Goal: Task Accomplishment & Management: Complete application form

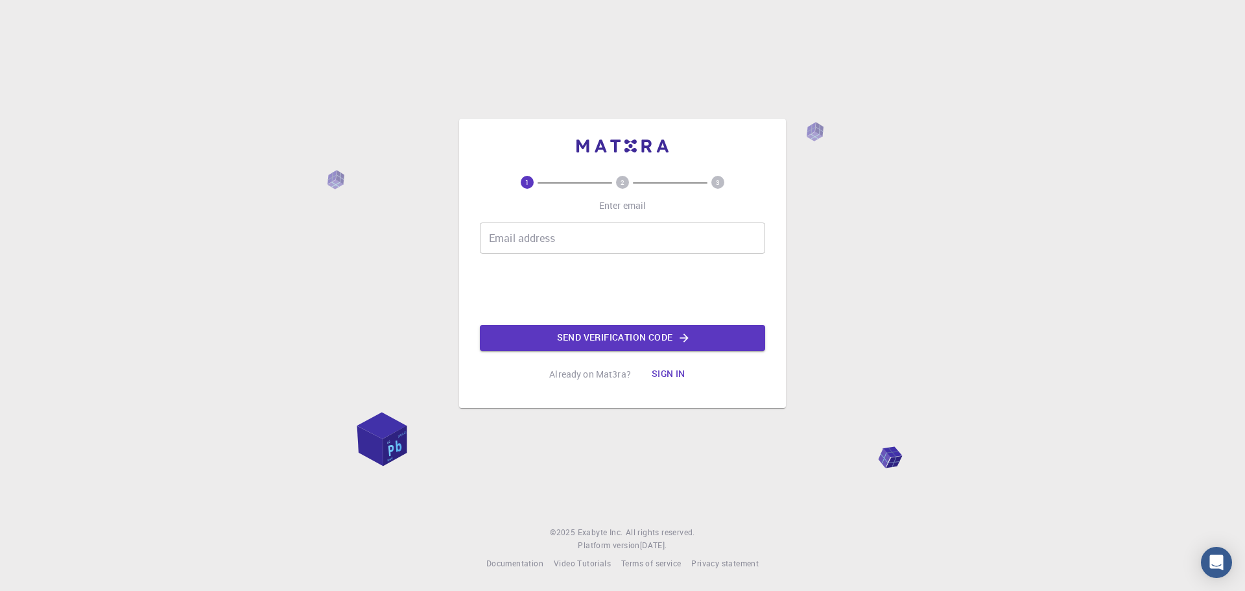
click at [662, 372] on button "Sign in" at bounding box center [669, 374] width 54 height 26
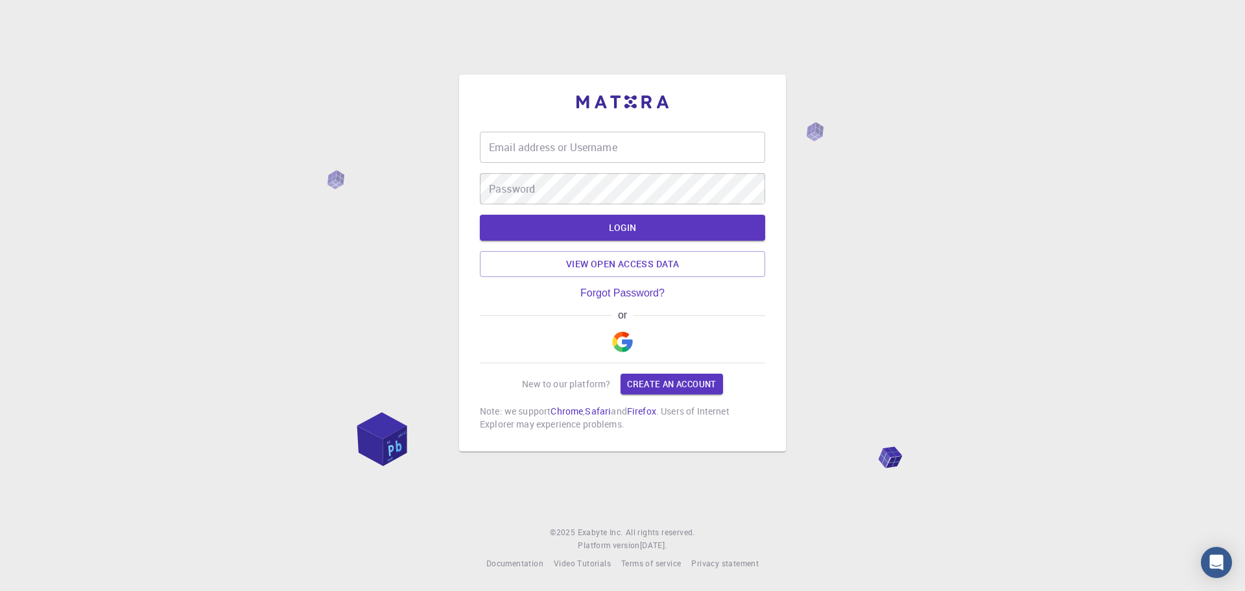
click at [630, 344] on img "button" at bounding box center [622, 341] width 21 height 21
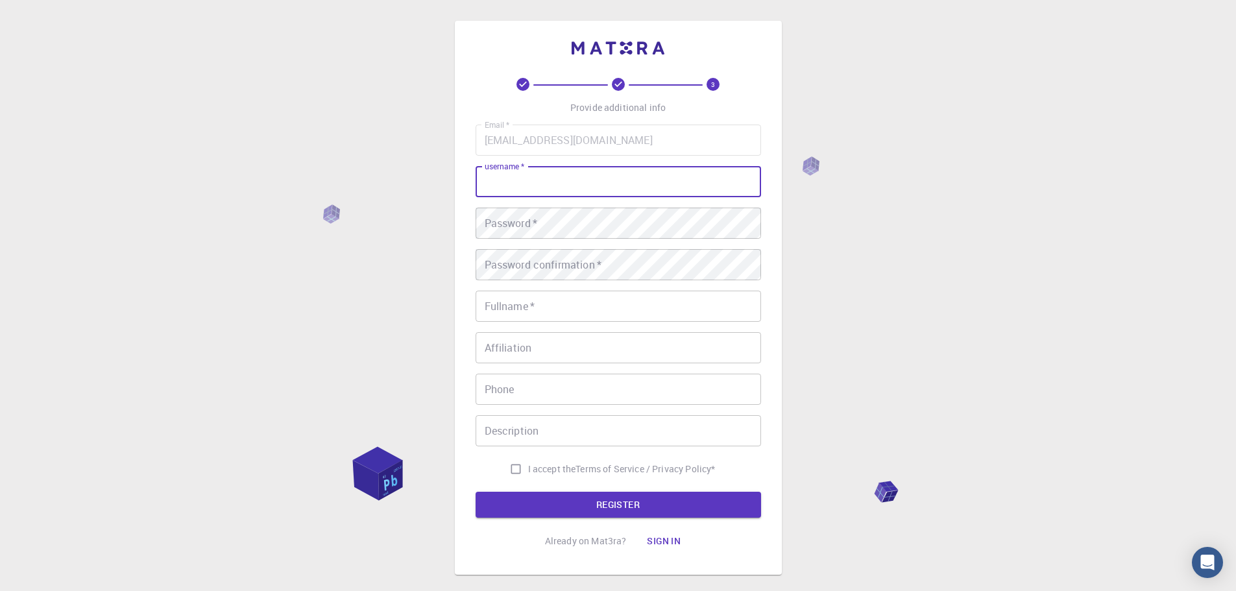
click at [564, 176] on input "username   *" at bounding box center [617, 181] width 285 height 31
type input "SHIV1295"
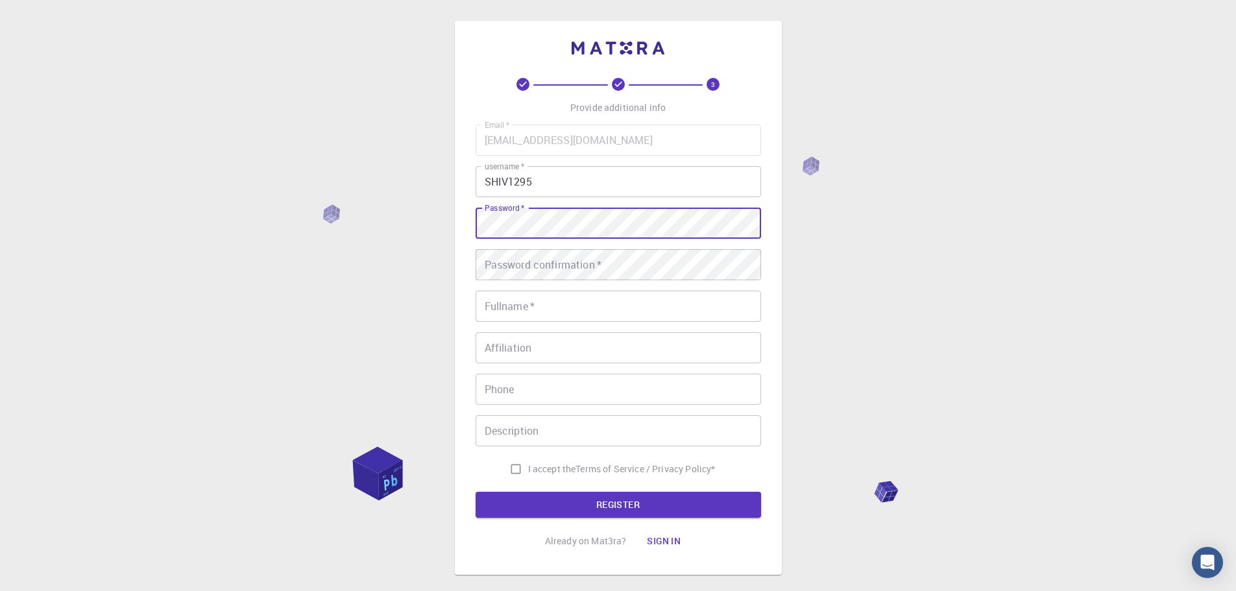
click at [0, 280] on div "3 Provide additional info Email   * chpstag1@gmail.com Email   * username   * S…" at bounding box center [618, 330] width 1236 height 660
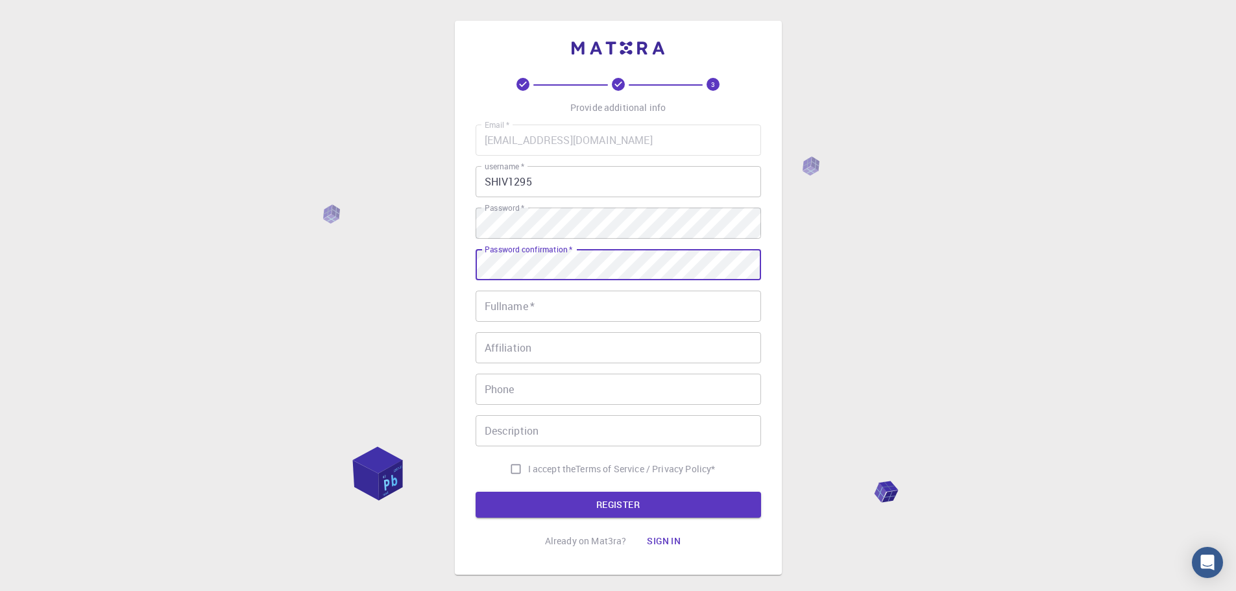
click at [530, 308] on input "Fullname   *" at bounding box center [617, 306] width 285 height 31
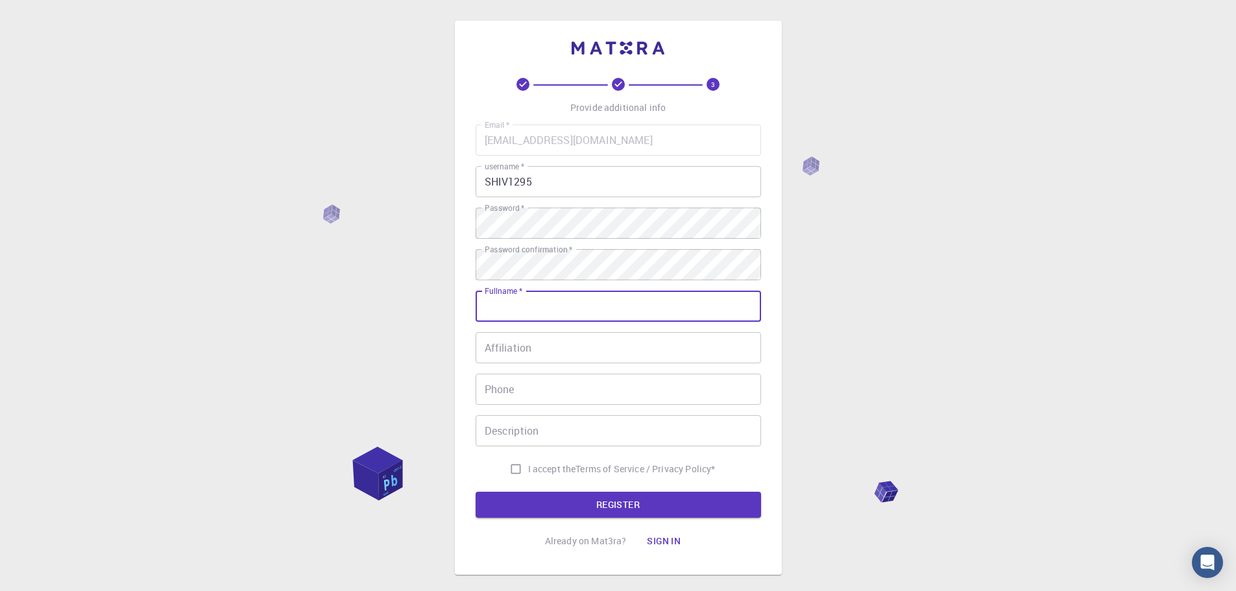
type input "[PERSON_NAME]"
click at [490, 390] on input "09548845161" at bounding box center [617, 389] width 285 height 31
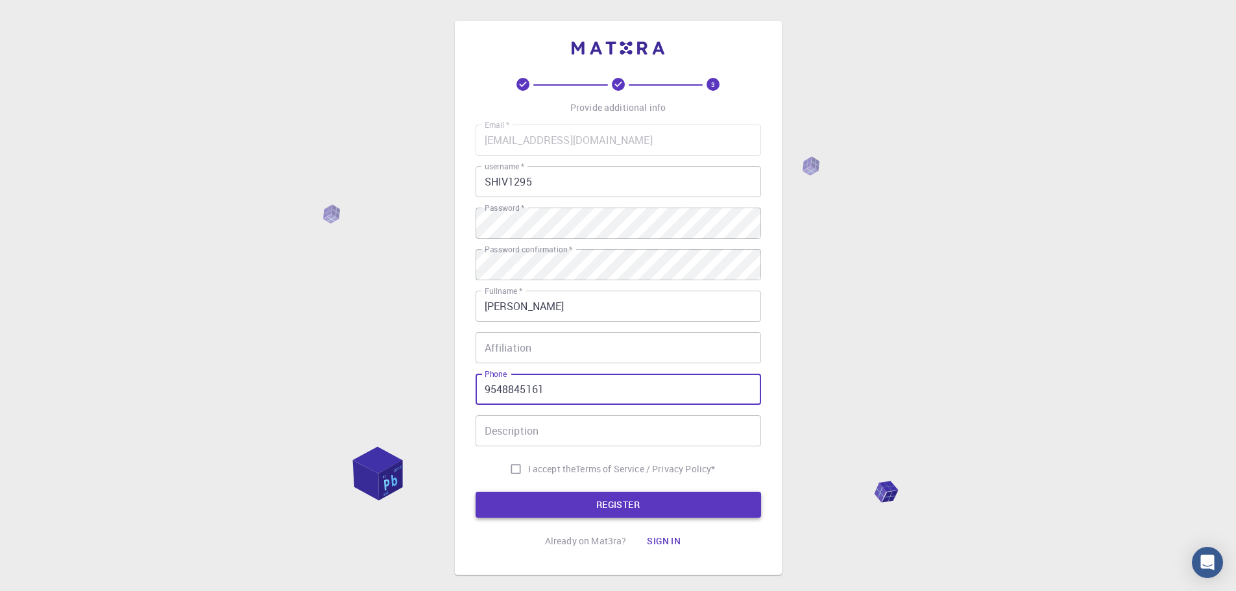
type input "9548845161"
click at [597, 507] on button "REGISTER" at bounding box center [617, 505] width 285 height 26
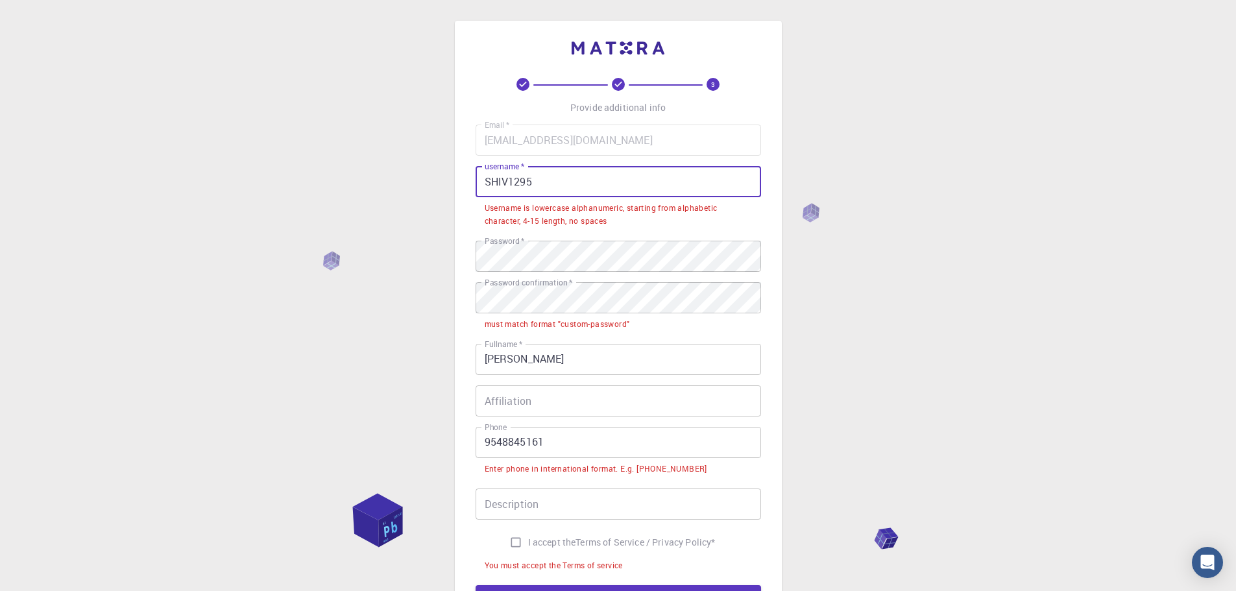
drag, startPoint x: 567, startPoint y: 182, endPoint x: 155, endPoint y: 183, distance: 411.9
click at [155, 183] on div "3 Provide additional info Email   * chpstag1@gmail.com Email   * username   * S…" at bounding box center [618, 376] width 1236 height 753
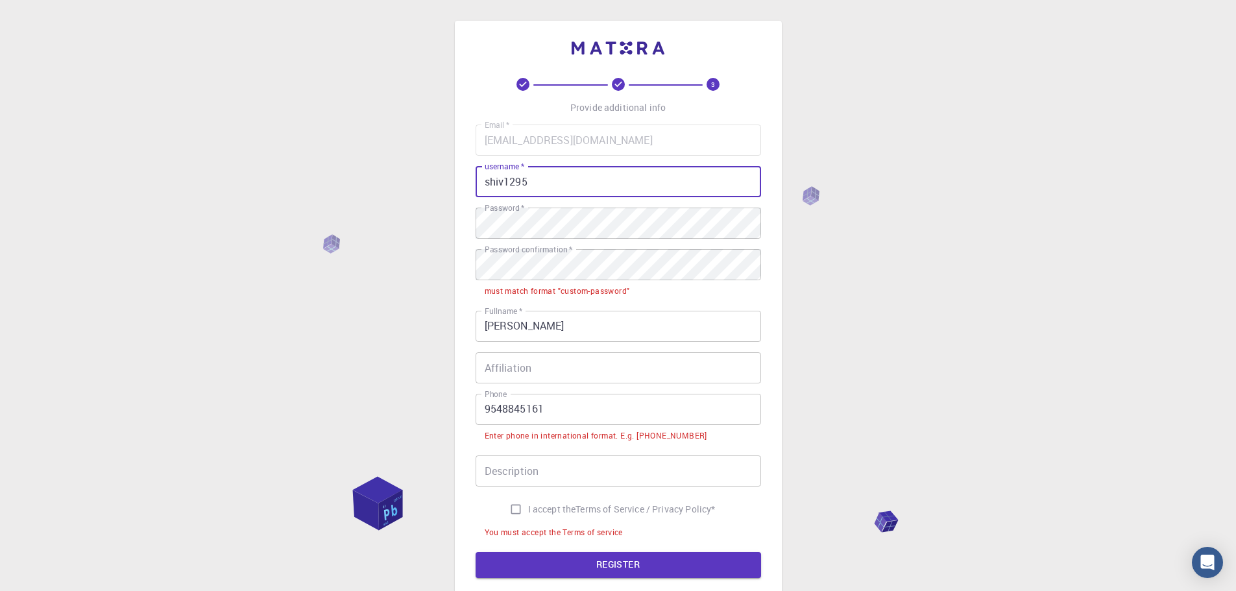
type input "shiv1295"
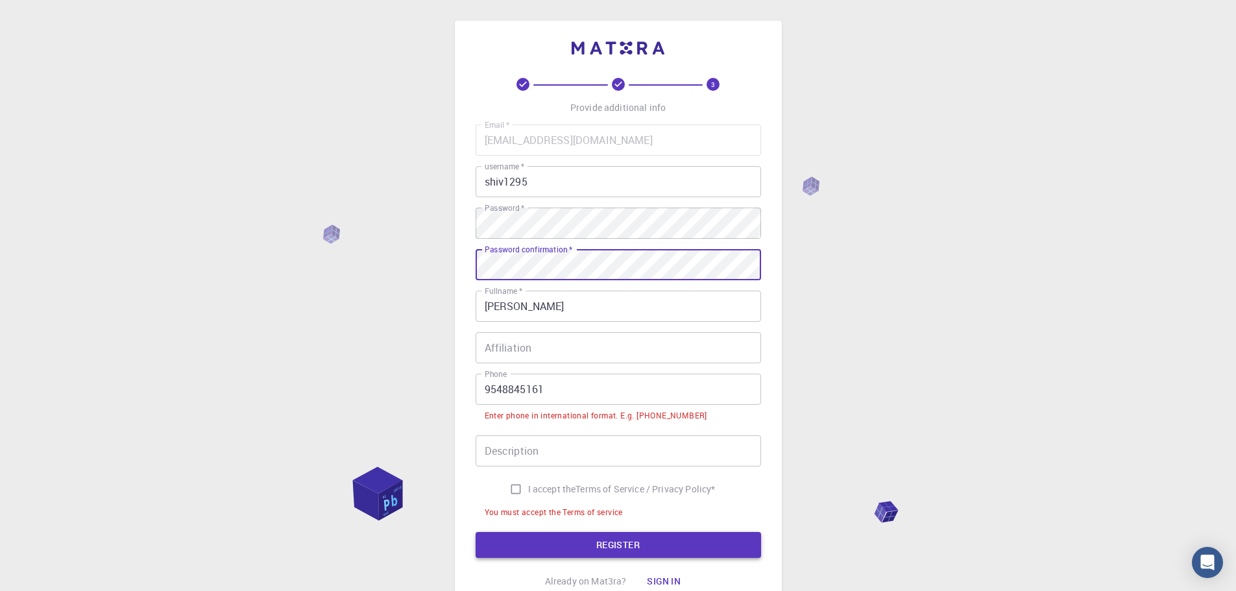
click at [599, 549] on button "REGISTER" at bounding box center [617, 545] width 285 height 26
click at [514, 492] on input "I accept the Terms of Service / Privacy Policy *" at bounding box center [515, 489] width 25 height 25
checkbox input "true"
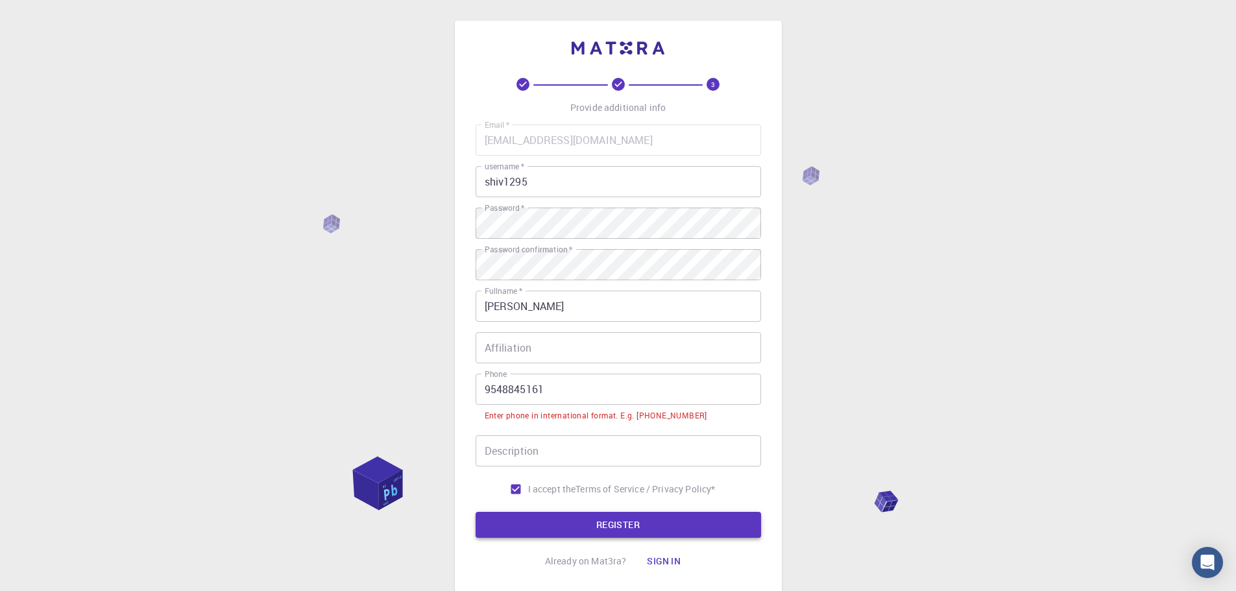
click at [642, 537] on button "REGISTER" at bounding box center [617, 525] width 285 height 26
drag, startPoint x: 488, startPoint y: 386, endPoint x: 497, endPoint y: 390, distance: 10.2
click at [488, 386] on input "9548845161" at bounding box center [617, 389] width 285 height 31
click at [483, 393] on input "9548845161" at bounding box center [617, 389] width 285 height 31
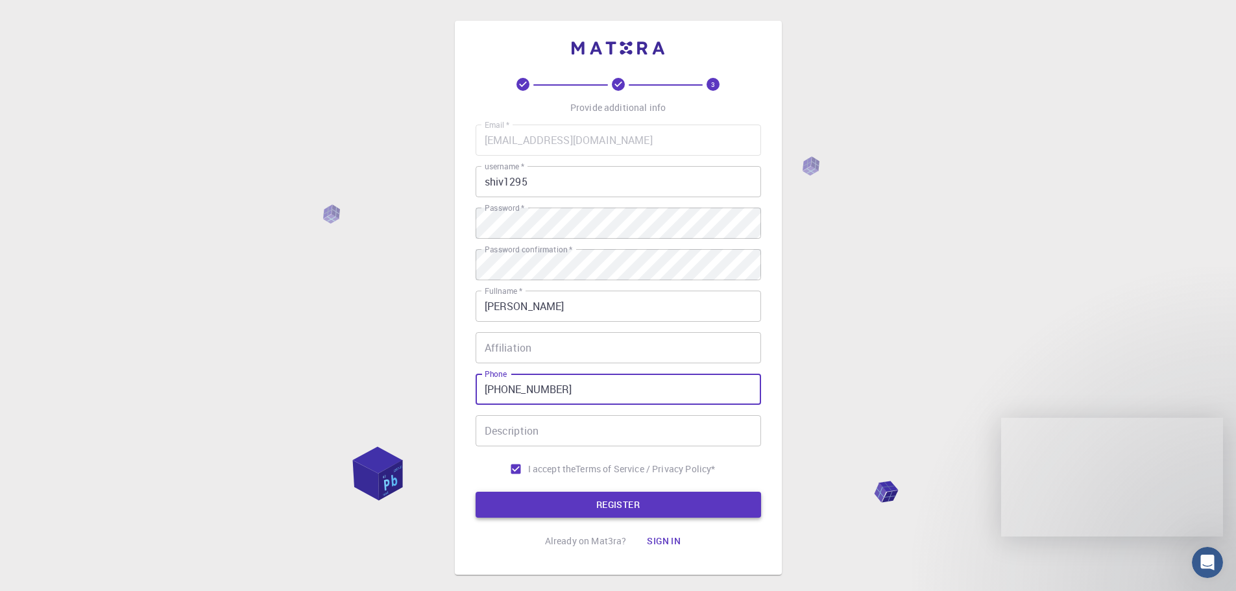
type input "+919548845161"
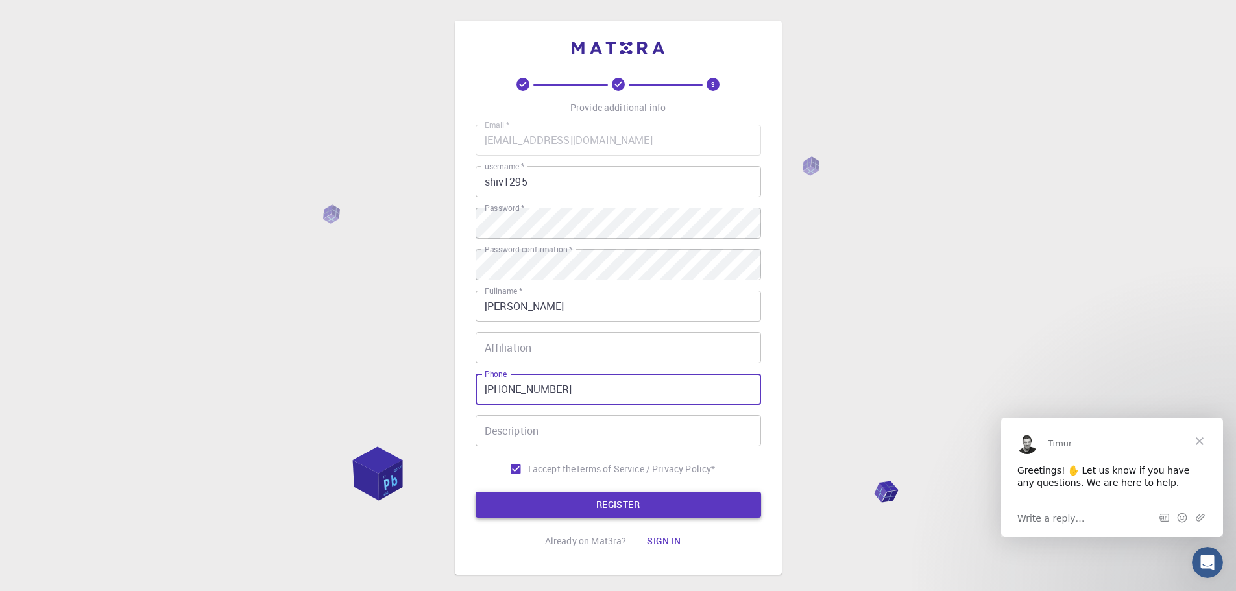
click at [627, 508] on button "REGISTER" at bounding box center [617, 505] width 285 height 26
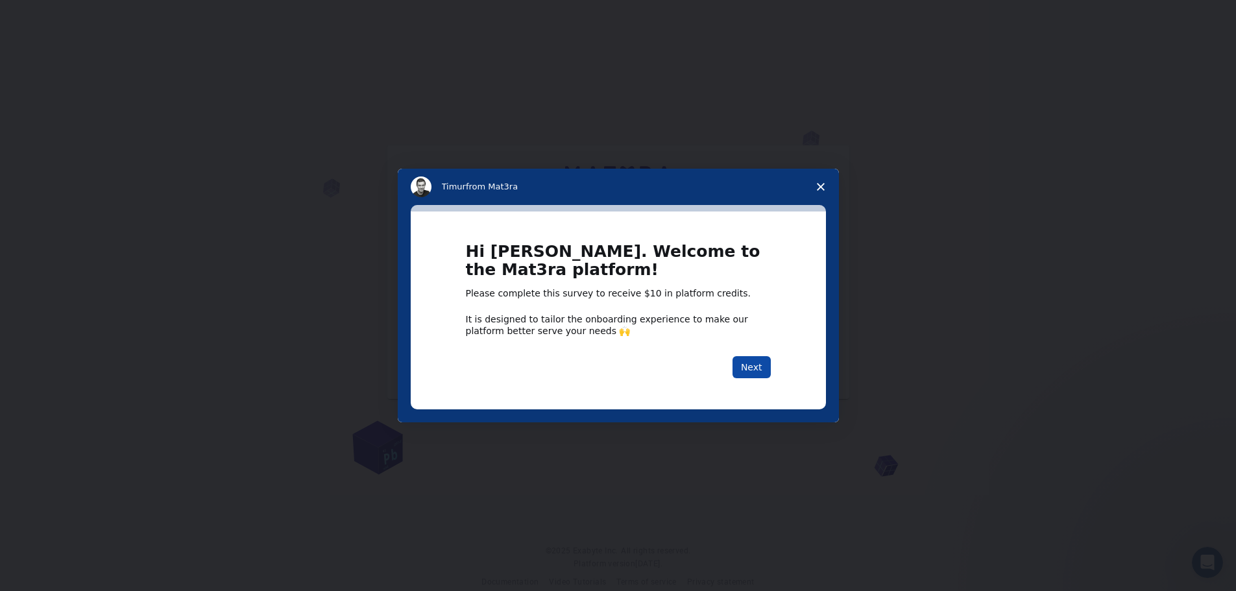
click at [751, 369] on button "Next" at bounding box center [751, 367] width 38 height 22
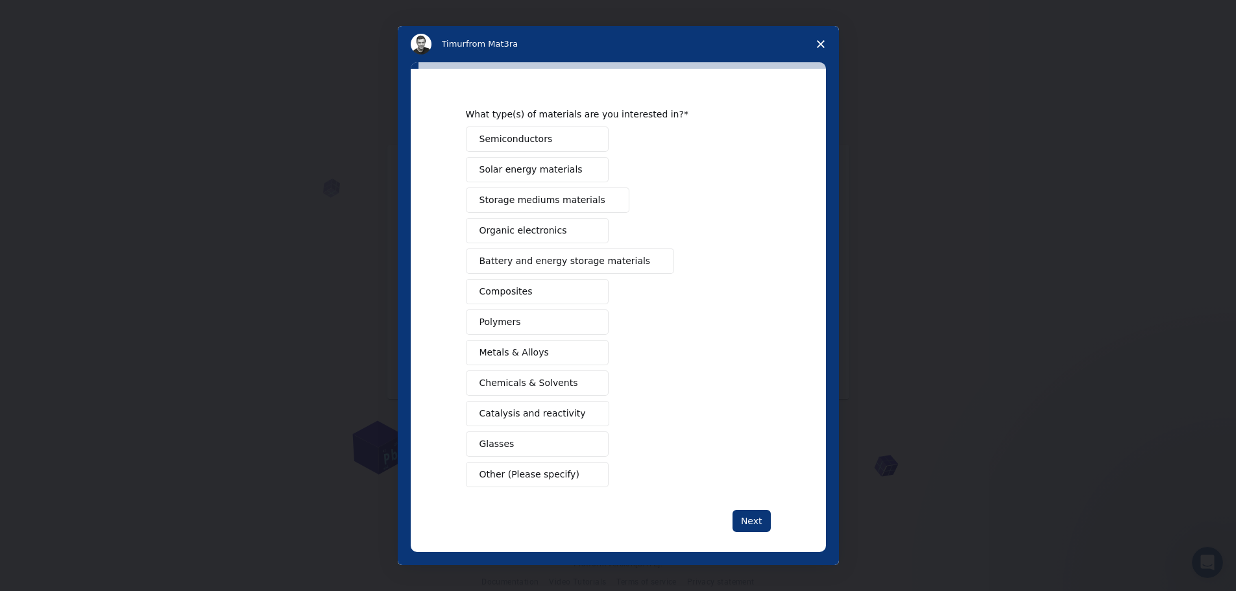
scroll to position [35, 0]
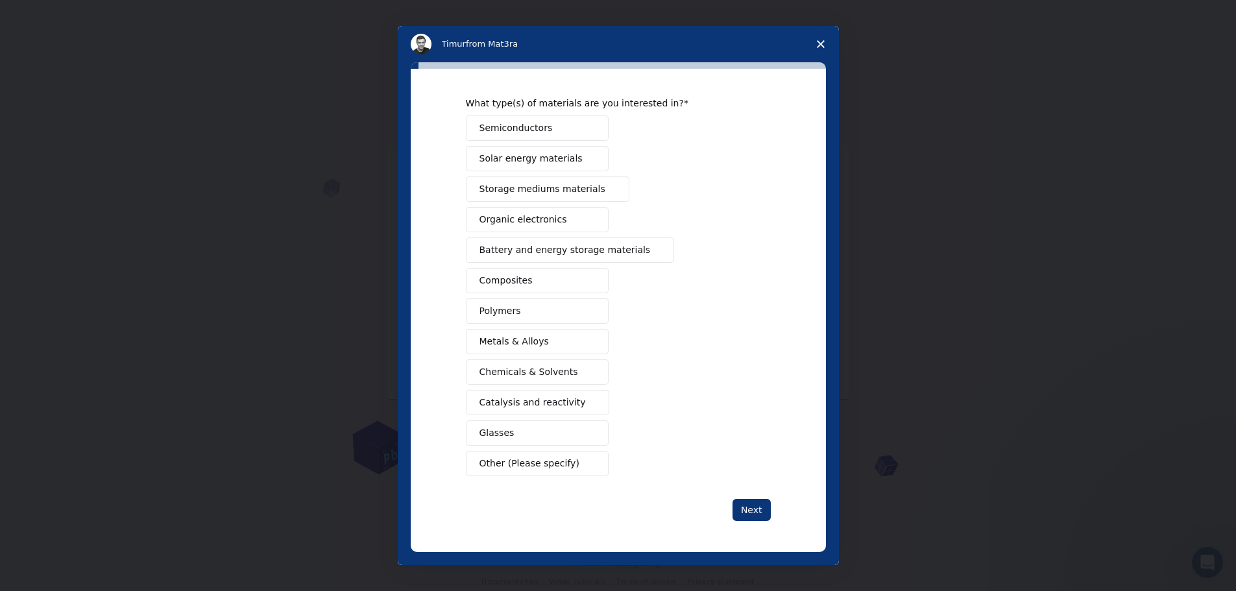
click at [492, 457] on span "Other (Please specify)" at bounding box center [529, 464] width 100 height 14
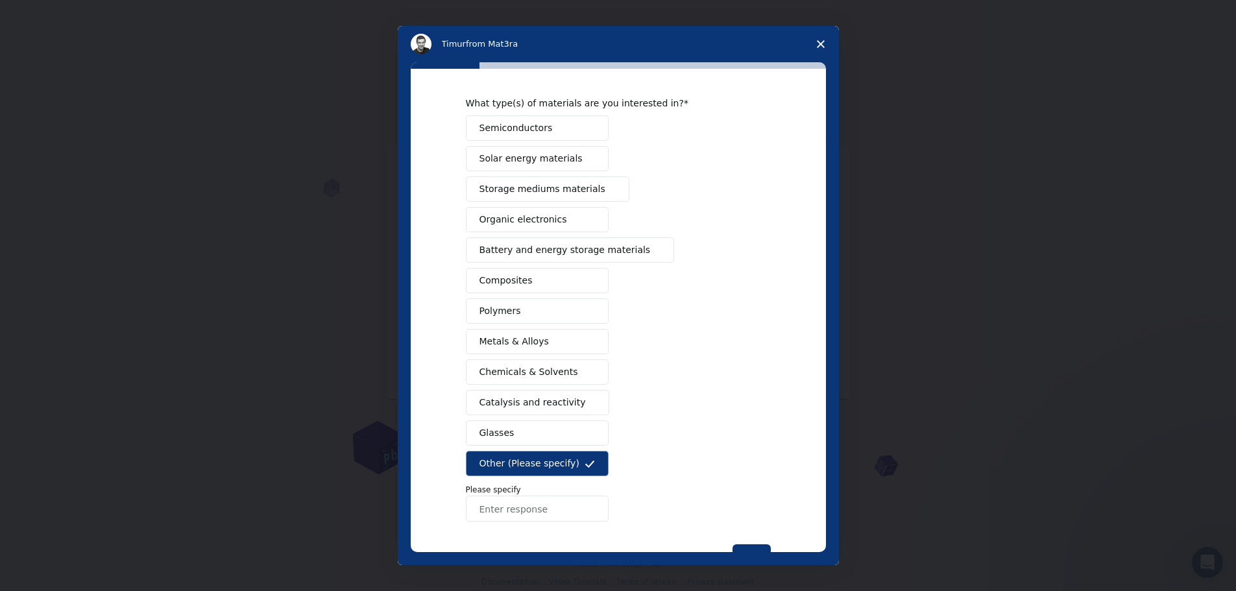
click at [525, 507] on input "Enter response" at bounding box center [537, 509] width 143 height 26
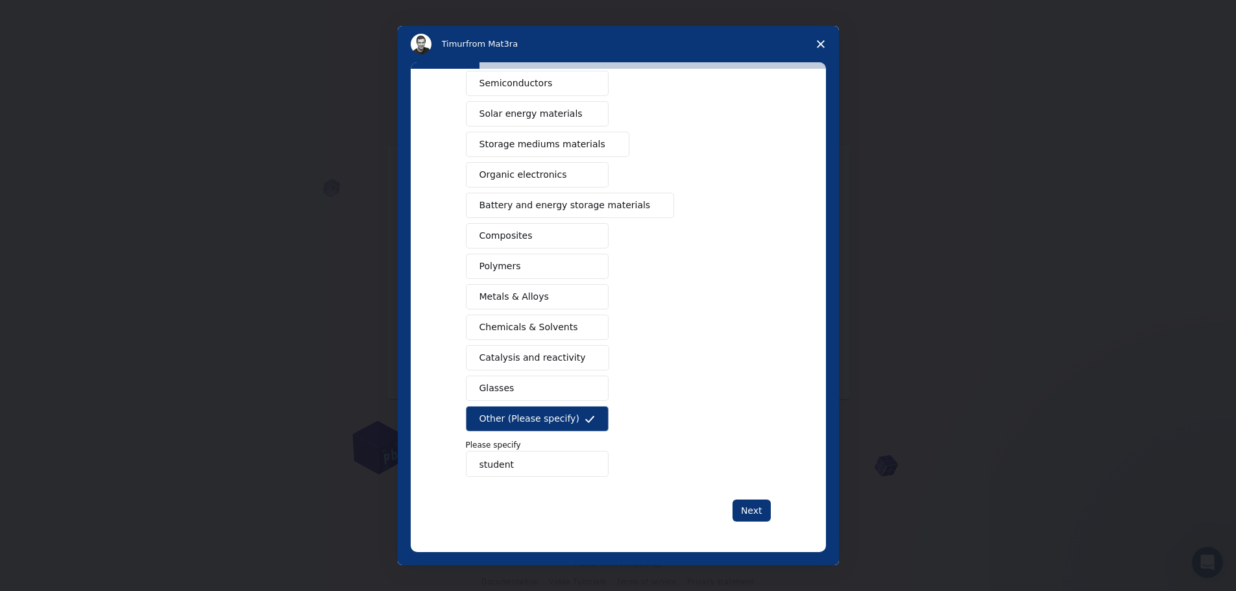
scroll to position [80, 0]
type input "student"
click at [757, 512] on button "Next" at bounding box center [751, 510] width 38 height 22
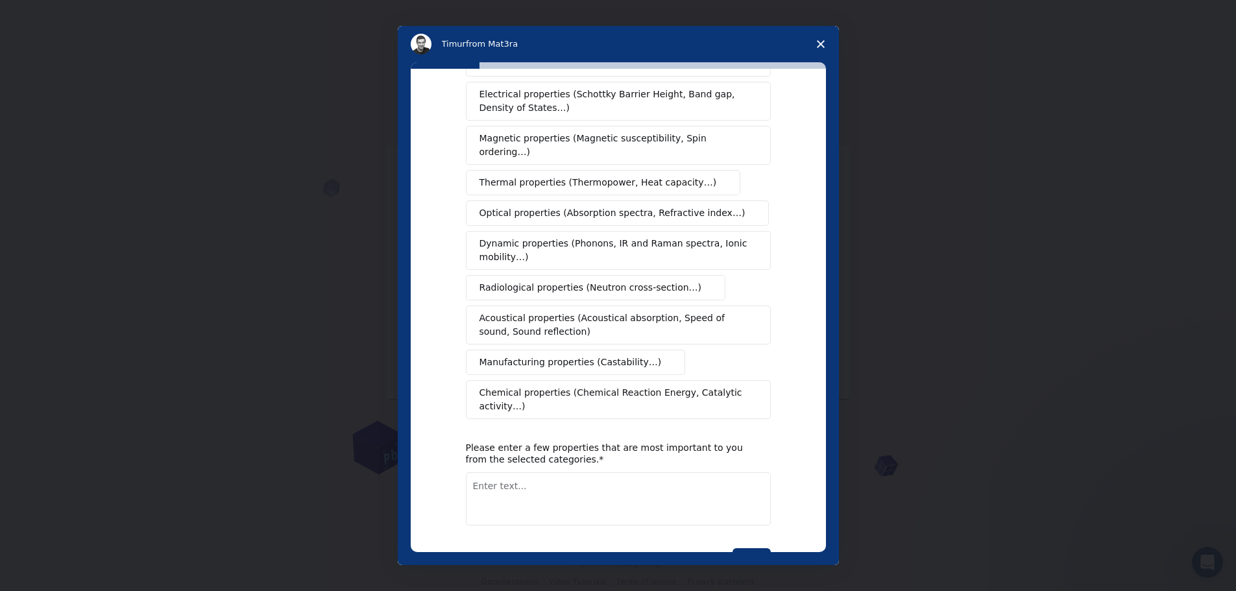
scroll to position [0, 0]
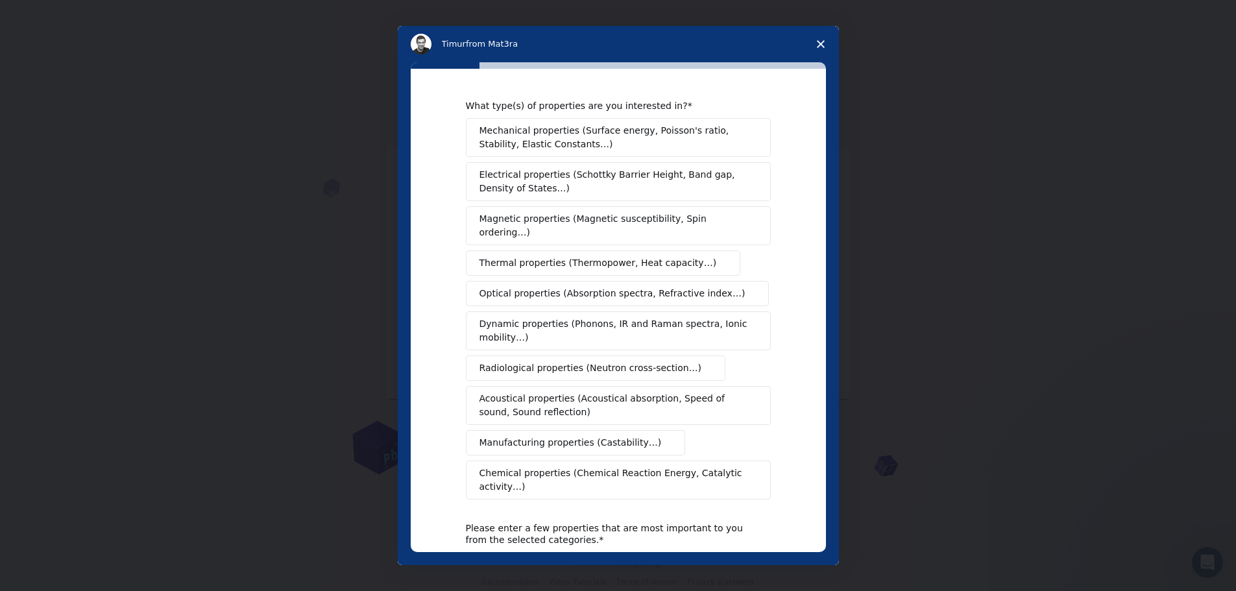
click at [543, 219] on span "Magnetic properties (Magnetic susceptibility, Spin ordering…)" at bounding box center [613, 225] width 268 height 27
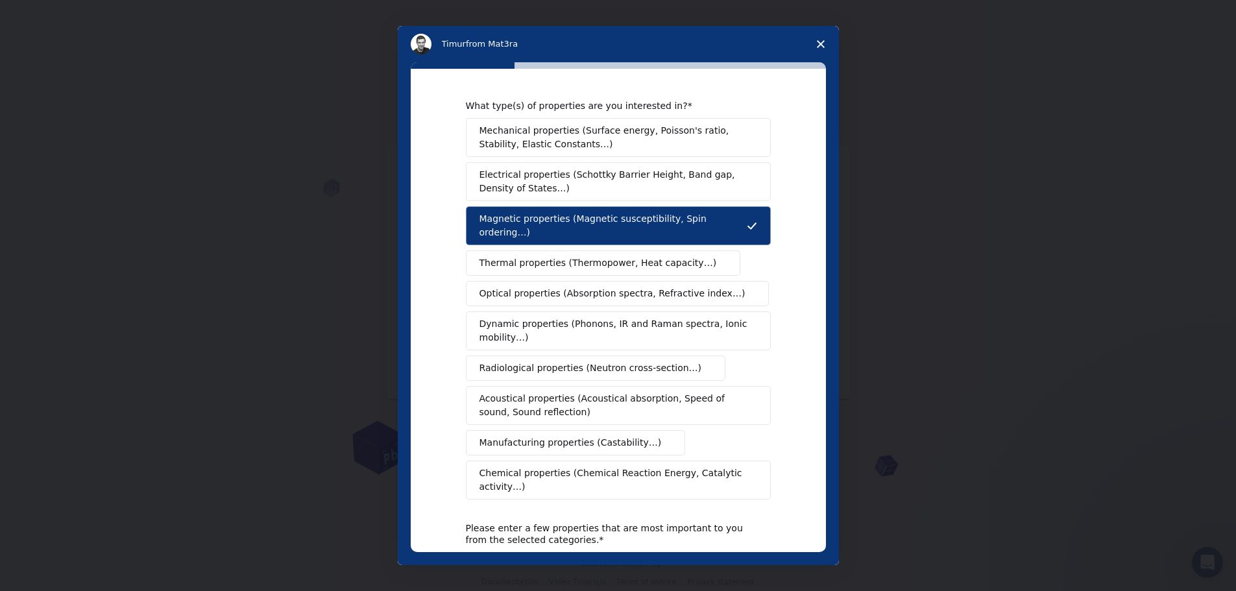
click at [528, 176] on span "Electrical properties (Schottky Barrier Height, Band gap, Density of States…)" at bounding box center [614, 181] width 270 height 27
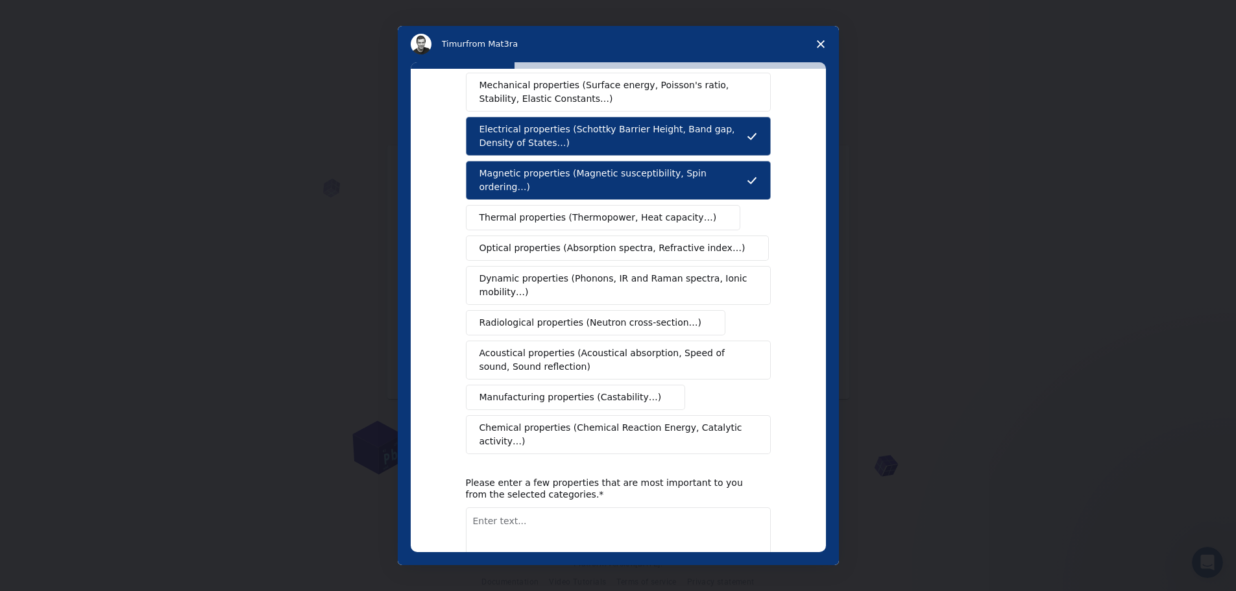
scroll to position [102, 0]
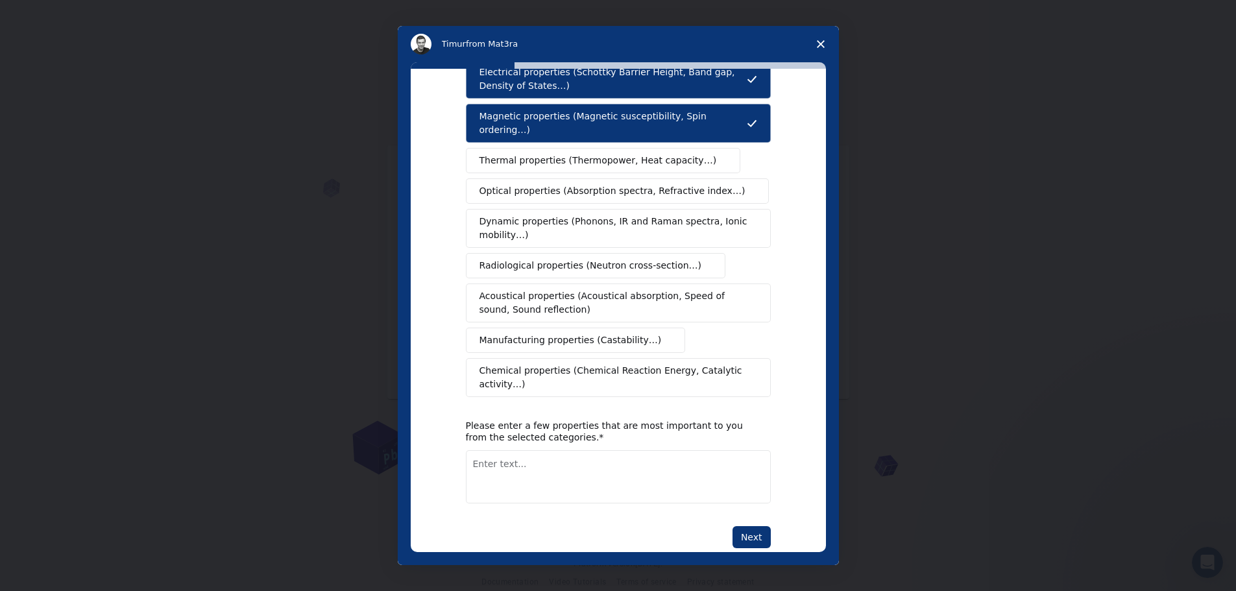
click at [526, 154] on span "Thermal properties (Thermopower, Heat capacity…)" at bounding box center [597, 161] width 237 height 14
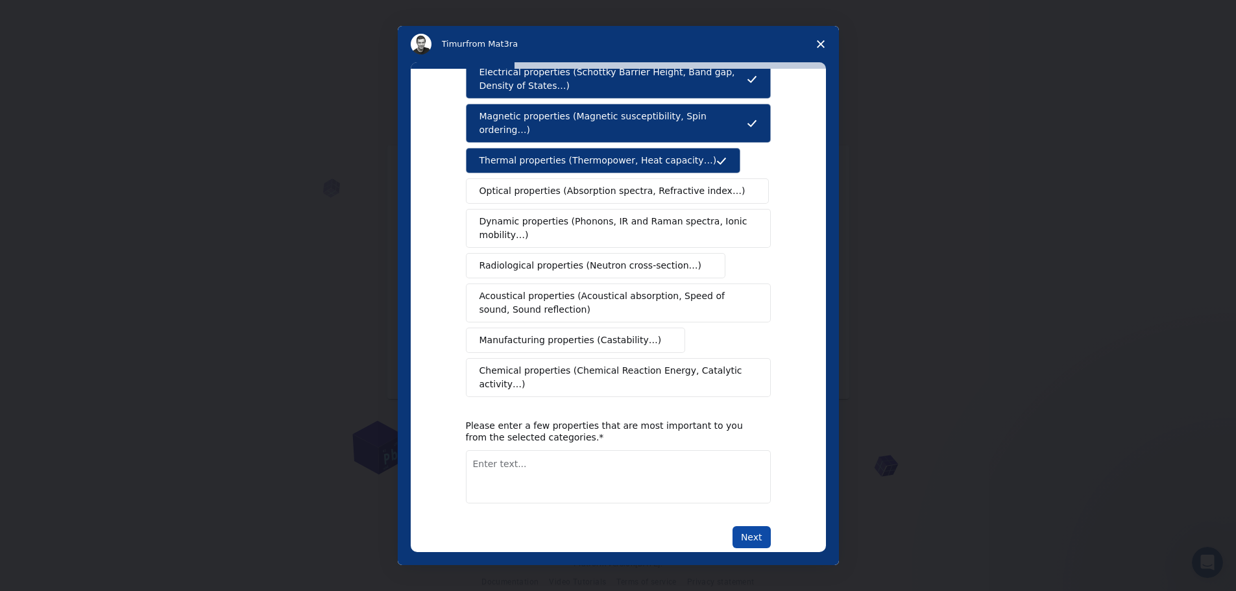
click at [752, 526] on button "Next" at bounding box center [751, 537] width 38 height 22
click at [651, 450] on textarea "Enter text..." at bounding box center [618, 476] width 305 height 53
type textarea "simple deasign"
click at [752, 526] on button "Next" at bounding box center [751, 537] width 38 height 22
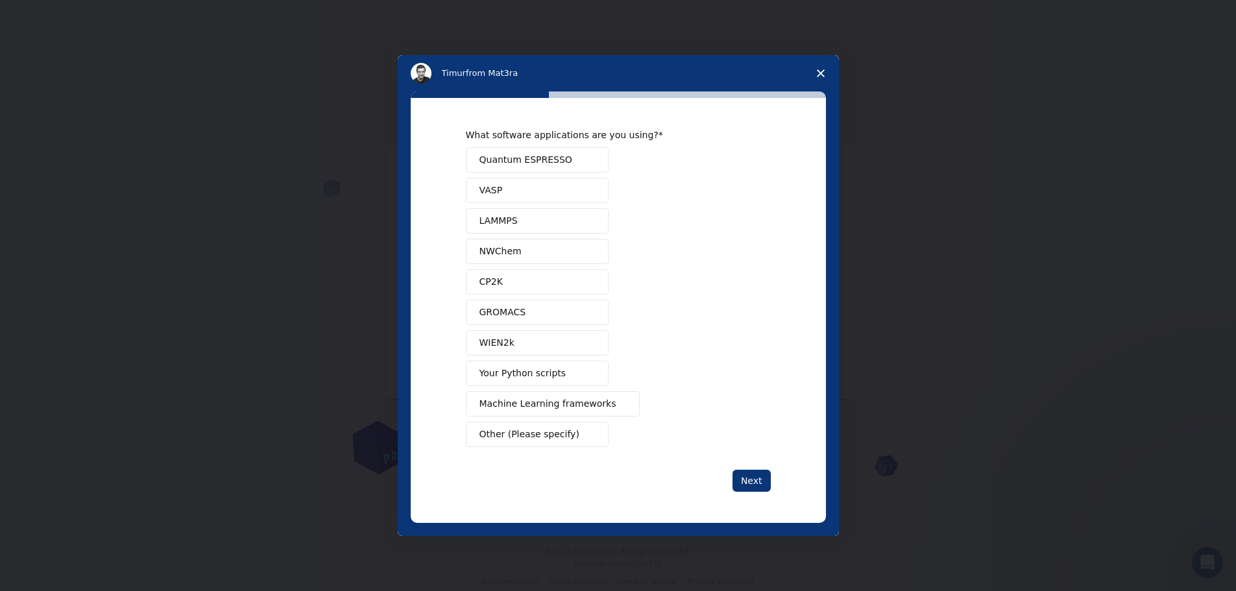
scroll to position [0, 0]
click at [564, 412] on button "Machine Learning frameworks" at bounding box center [553, 403] width 174 height 25
click at [757, 486] on button "Next" at bounding box center [751, 481] width 38 height 22
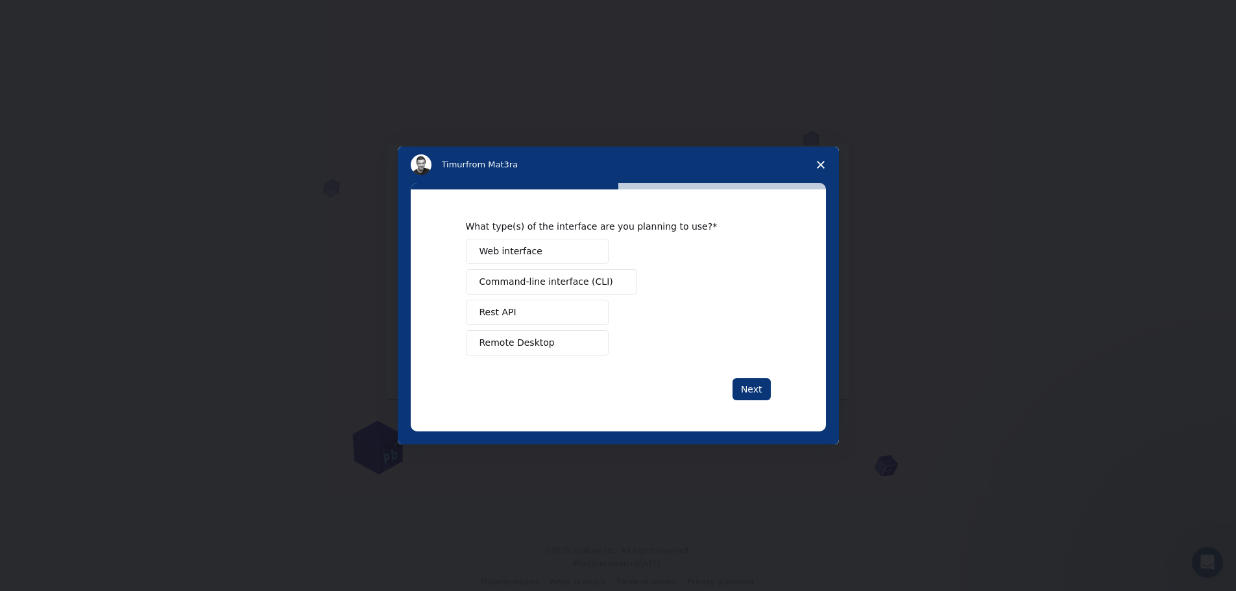
drag, startPoint x: 537, startPoint y: 285, endPoint x: 651, endPoint y: 278, distance: 113.7
click at [648, 275] on div "Web interface Command-line interface (CLI) Rest API Remote Desktop" at bounding box center [618, 297] width 305 height 117
click at [552, 348] on button "Remote Desktop" at bounding box center [537, 342] width 143 height 25
click at [542, 246] on button "Web interface" at bounding box center [537, 251] width 143 height 25
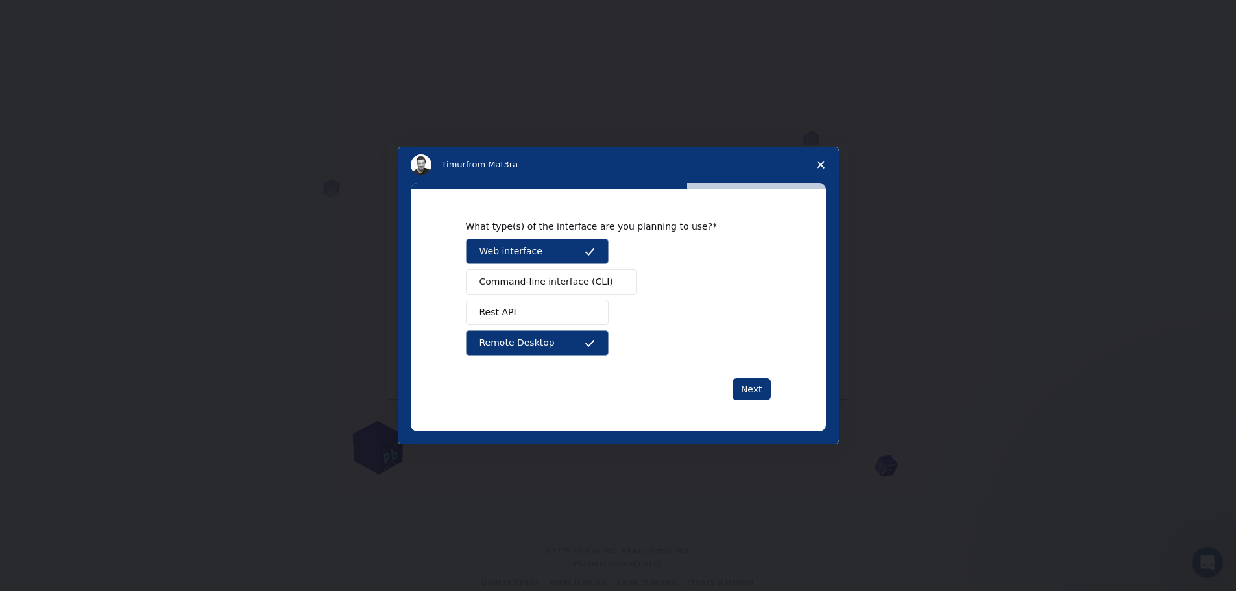
click at [534, 346] on span "Remote Desktop" at bounding box center [516, 343] width 75 height 14
drag, startPoint x: 731, startPoint y: 399, endPoint x: 748, endPoint y: 389, distance: 19.8
click at [732, 397] on div "Next" at bounding box center [618, 389] width 305 height 22
click at [749, 389] on button "Next" at bounding box center [751, 389] width 38 height 22
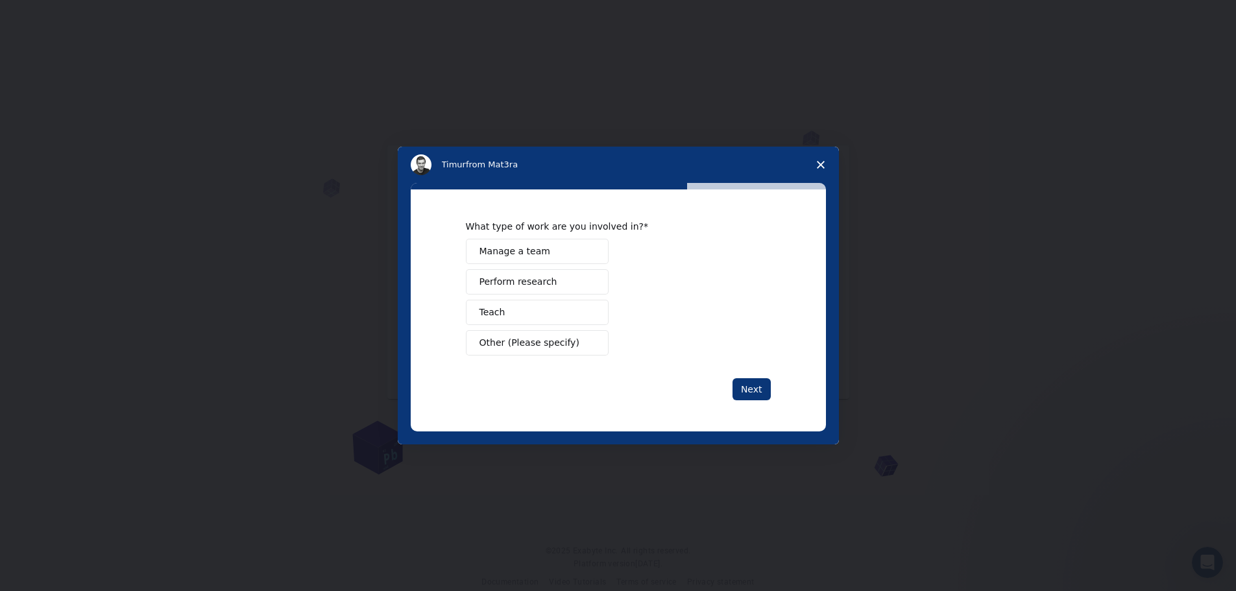
click at [509, 339] on span "Other (Please specify)" at bounding box center [529, 343] width 100 height 14
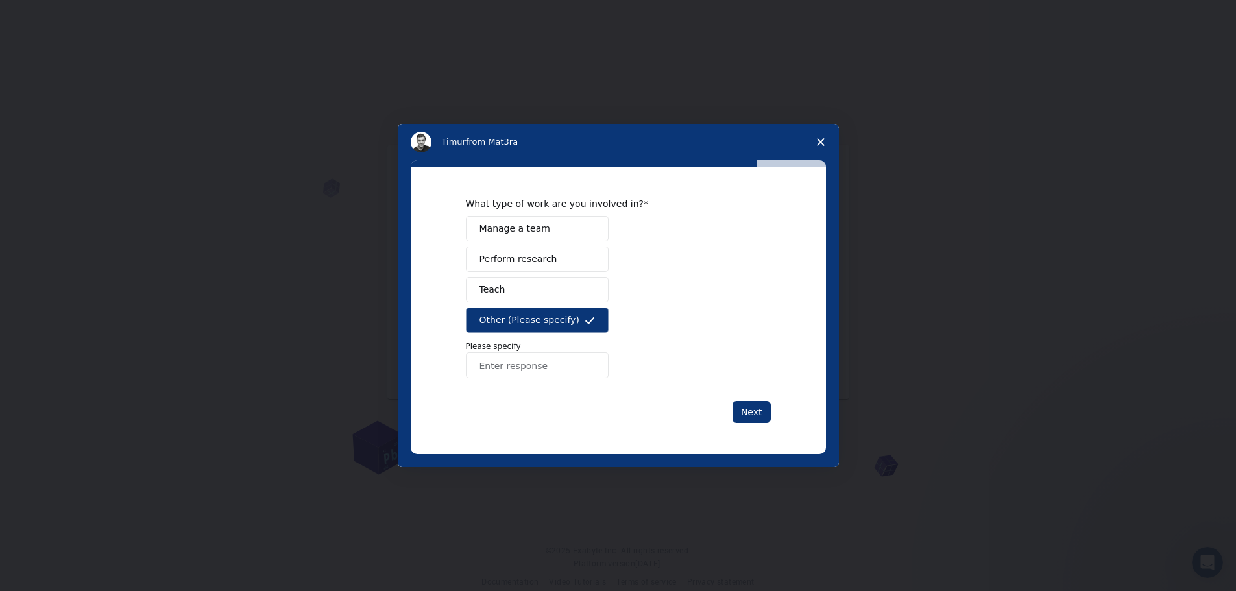
click at [551, 369] on input "Enter response" at bounding box center [537, 365] width 143 height 26
type input "projecyt"
click at [730, 409] on div "Next" at bounding box center [618, 412] width 305 height 22
click at [739, 409] on button "Next" at bounding box center [751, 412] width 38 height 22
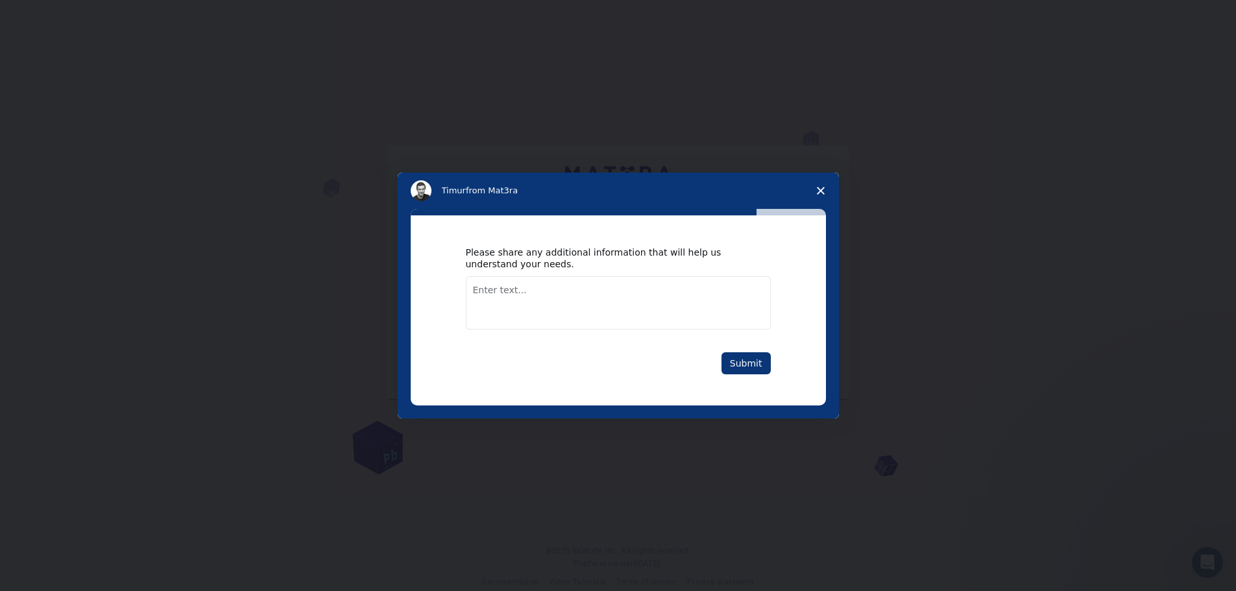
click at [650, 306] on textarea "Enter text..." at bounding box center [618, 302] width 305 height 53
type textarea "fjklsadfjs"
click at [742, 352] on button "Submit" at bounding box center [745, 363] width 49 height 22
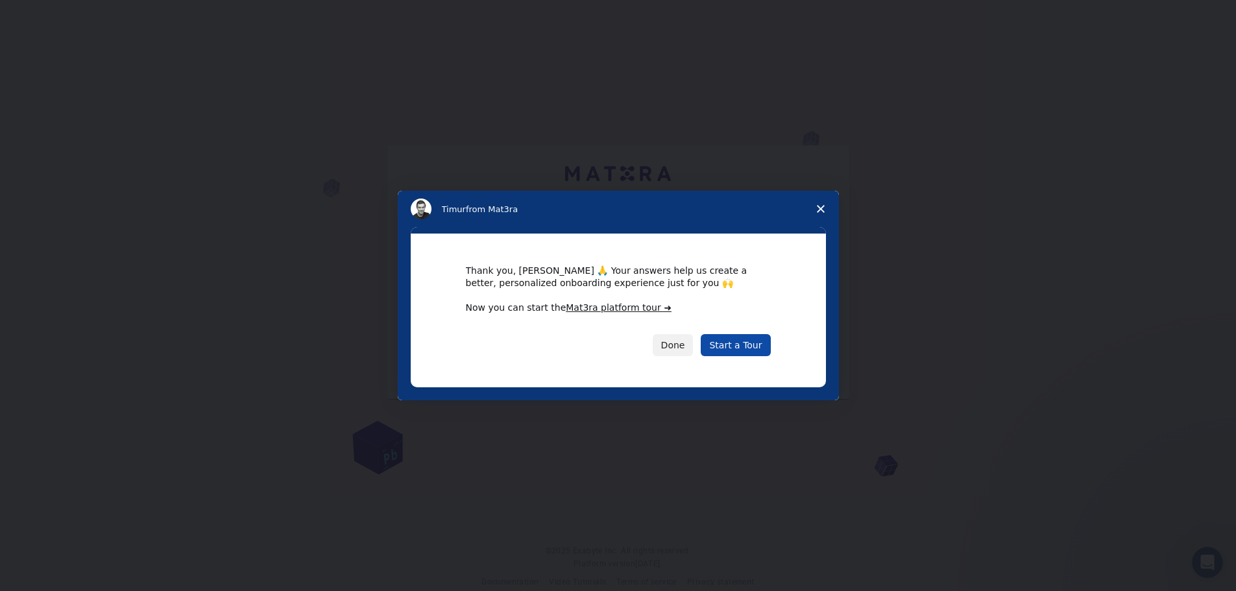
click at [734, 345] on link "Start a Tour" at bounding box center [735, 345] width 69 height 22
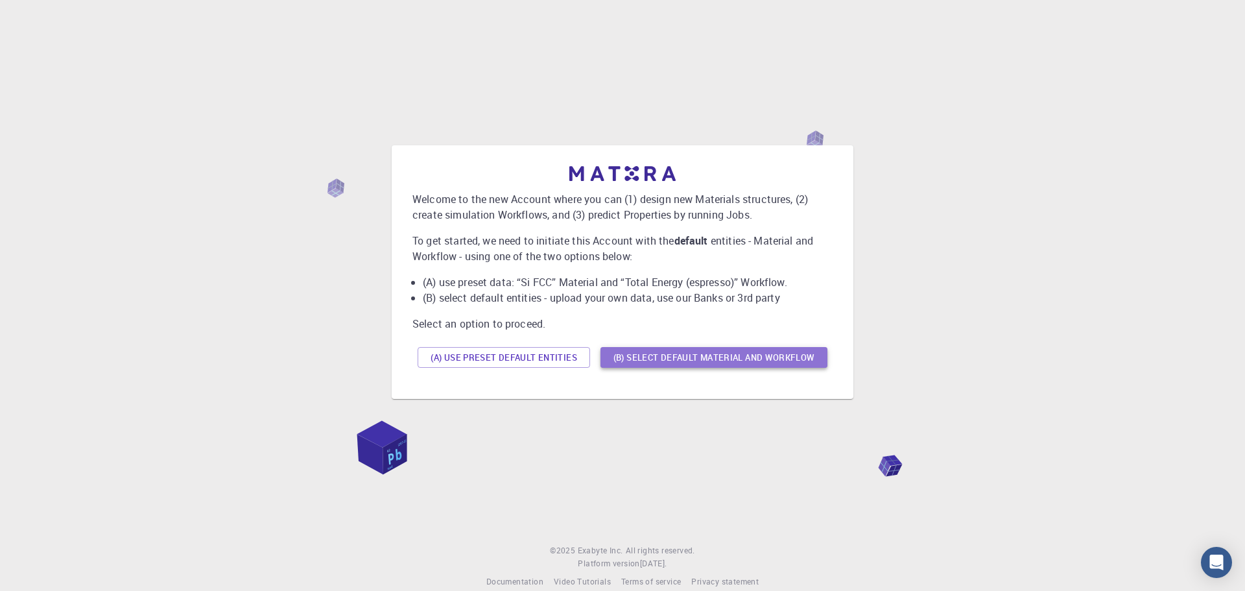
click at [643, 355] on button "(B) Select default material and workflow" at bounding box center [714, 357] width 227 height 21
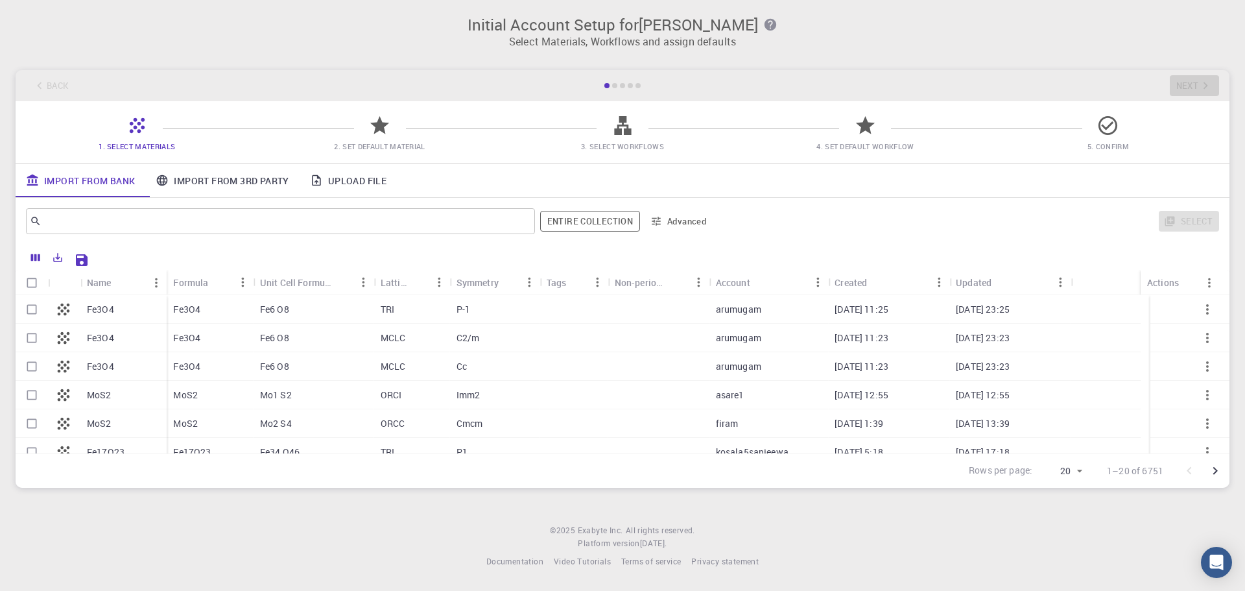
click at [113, 306] on p "Fe3O4" at bounding box center [100, 309] width 27 height 13
checkbox input "true"
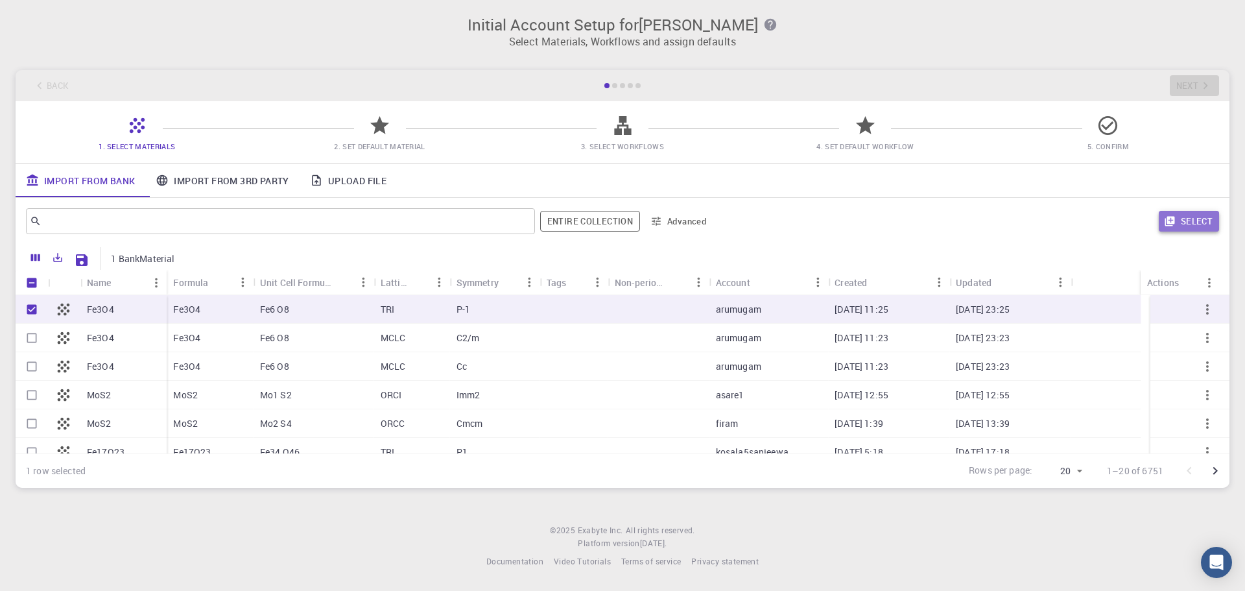
click at [1177, 211] on button "Select" at bounding box center [1189, 221] width 60 height 21
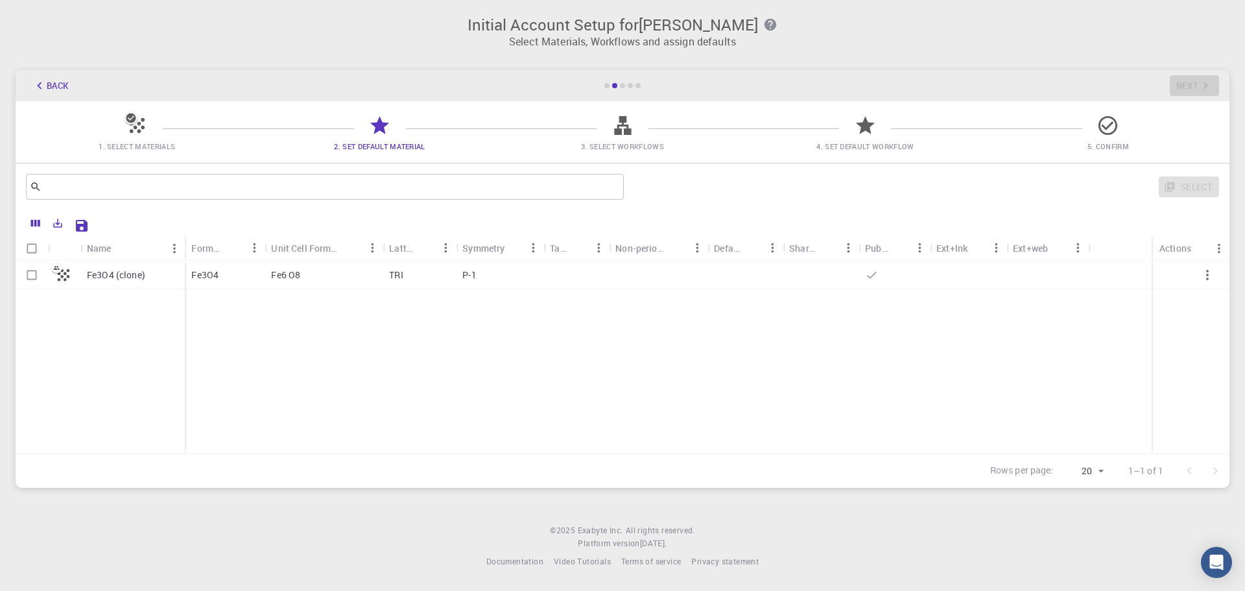
click at [382, 427] on div "Fe3O4 (clone) Fe3O4 Fe6 O8 TRI P-1" at bounding box center [623, 357] width 1214 height 193
click at [33, 276] on input "Select row" at bounding box center [31, 275] width 25 height 25
checkbox input "true"
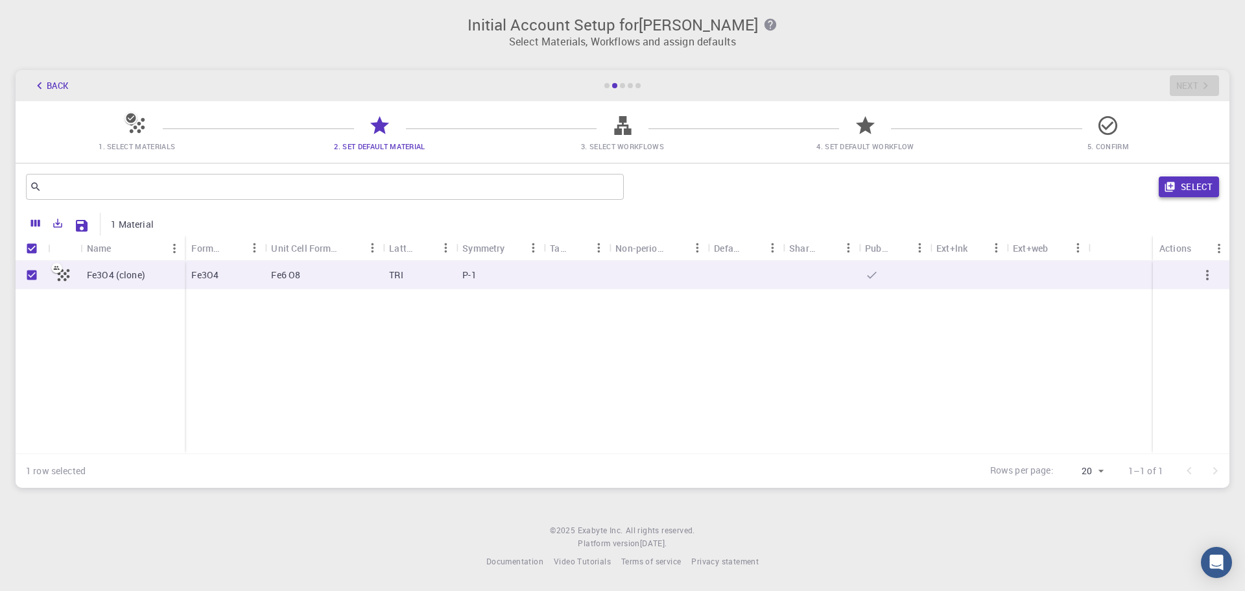
click at [1181, 185] on button "Select" at bounding box center [1189, 186] width 60 height 21
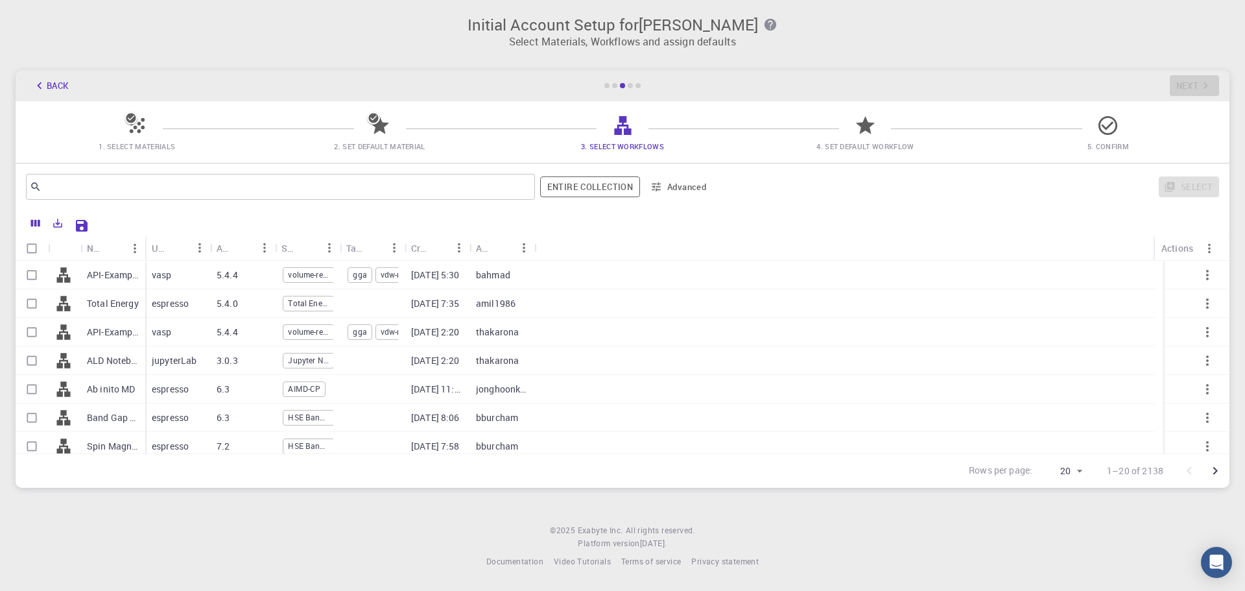
click at [1200, 279] on icon "button" at bounding box center [1208, 275] width 16 height 16
click at [29, 272] on input "Select row" at bounding box center [31, 275] width 25 height 25
checkbox input "true"
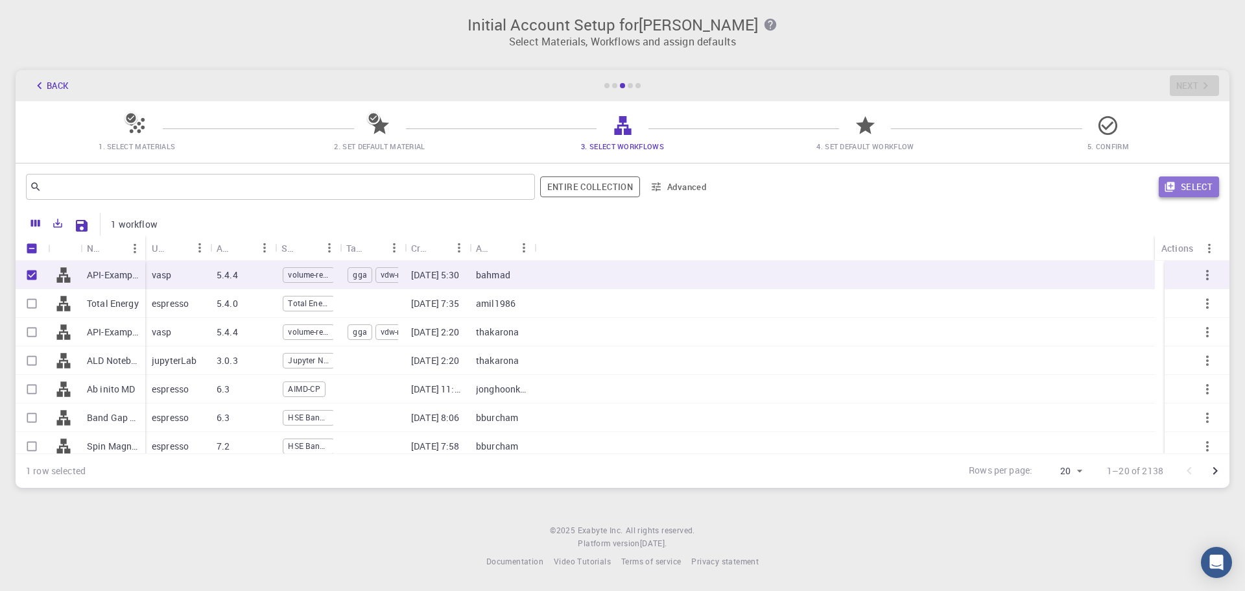
click at [1192, 188] on button "Select" at bounding box center [1189, 186] width 60 height 21
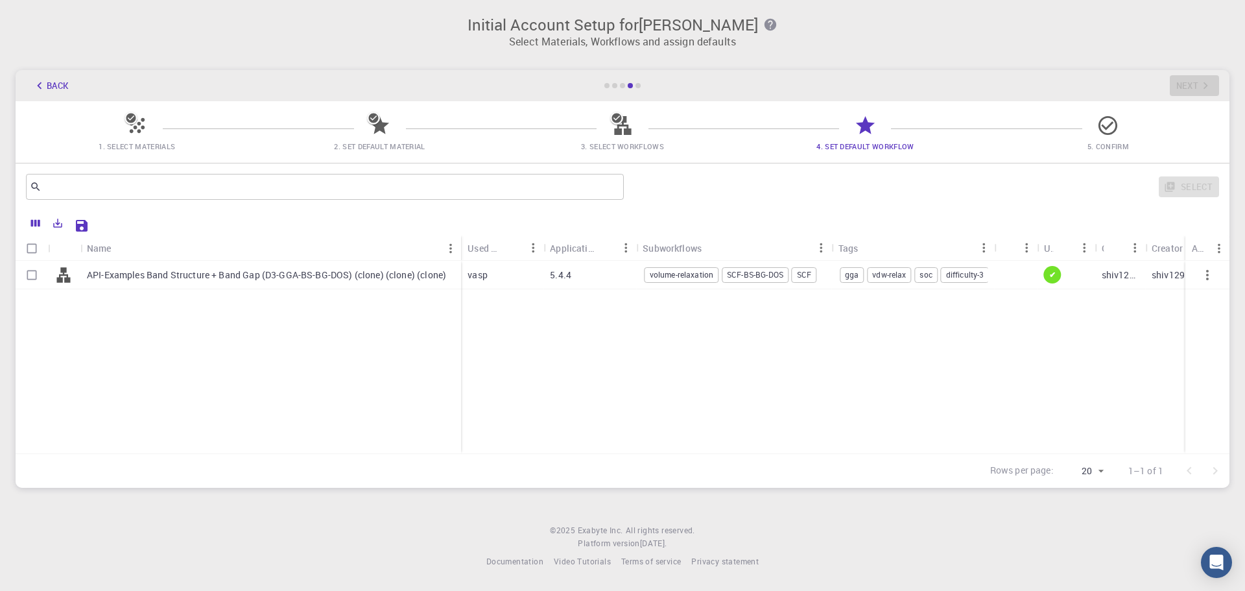
click at [29, 273] on input "Select row" at bounding box center [31, 275] width 25 height 25
checkbox input "true"
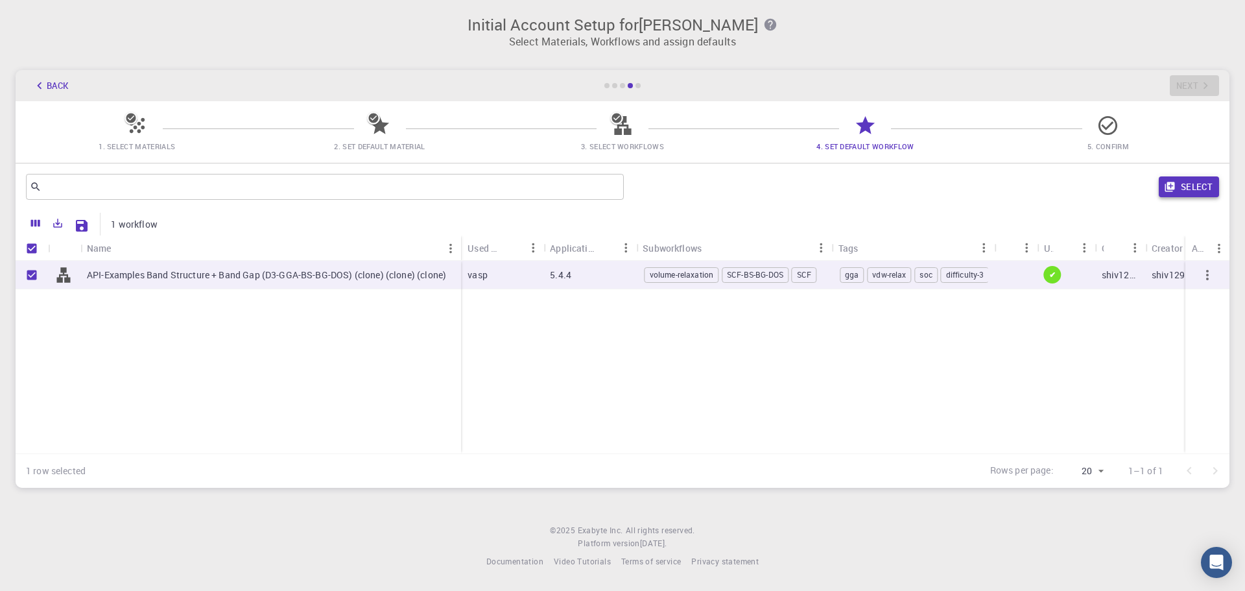
click at [1184, 177] on button "Select" at bounding box center [1189, 186] width 60 height 21
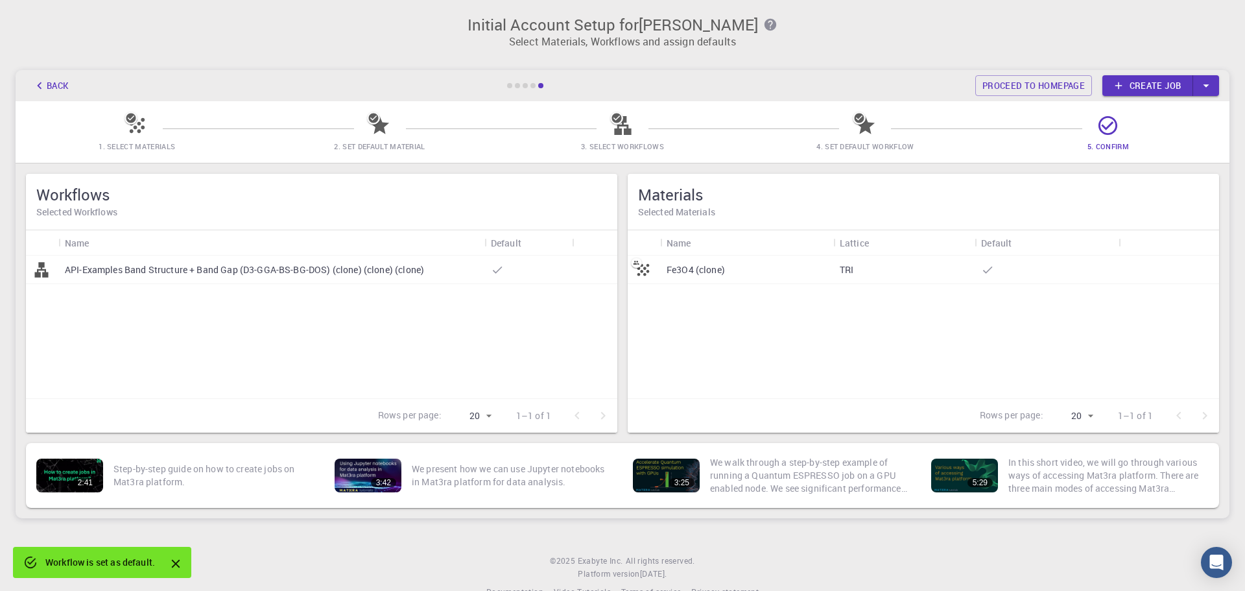
click at [1192, 72] on div "Back Proceed to homepage Create job" at bounding box center [623, 85] width 1214 height 31
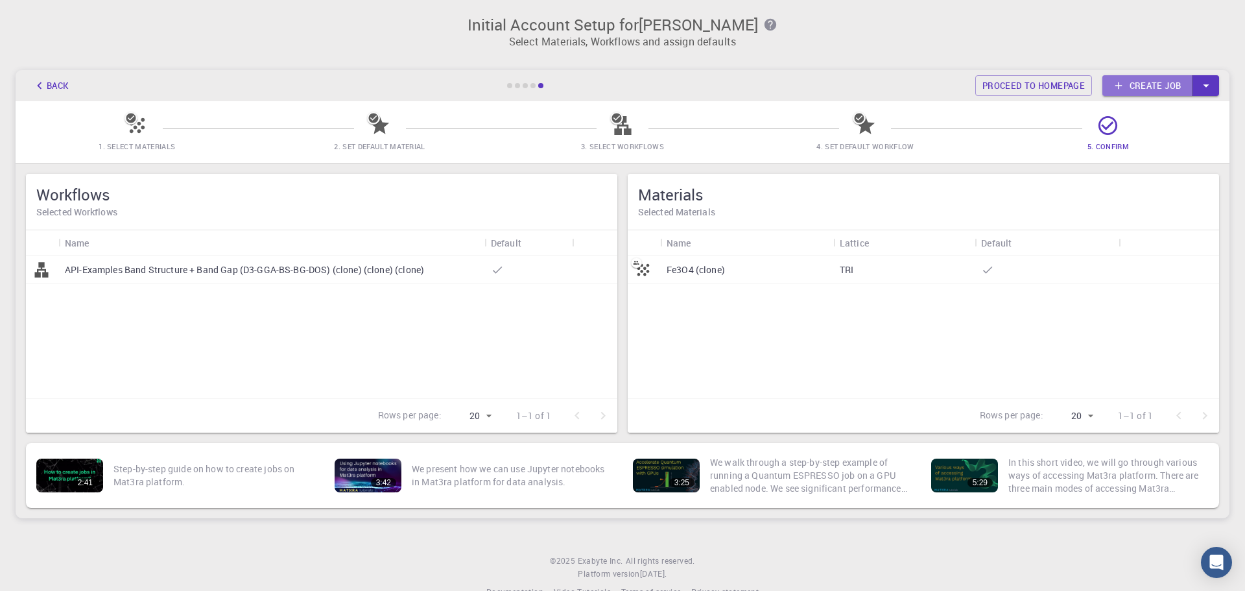
click at [1170, 86] on link "Create job" at bounding box center [1148, 85] width 91 height 21
